Goal: Answer question/provide support: Share knowledge or assist other users

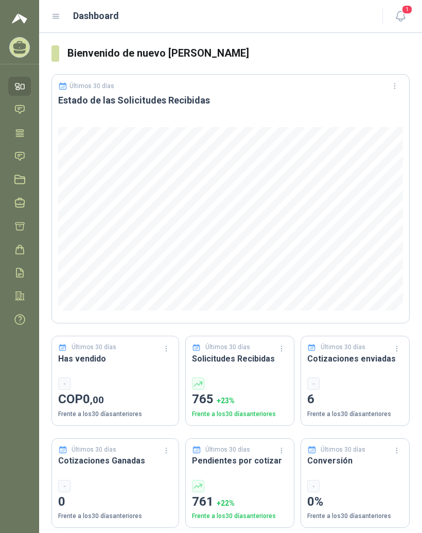
click at [23, 132] on icon at bounding box center [19, 133] width 11 height 11
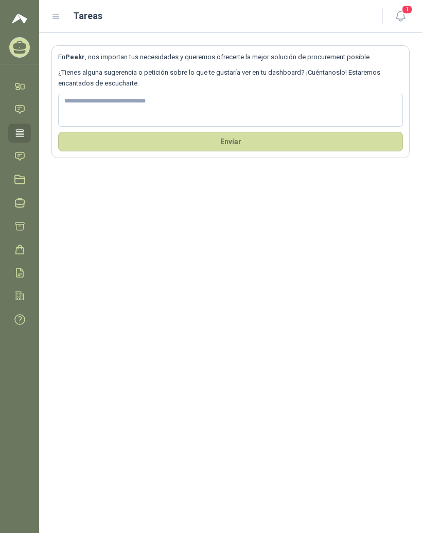
click at [59, 20] on icon at bounding box center [56, 16] width 9 height 9
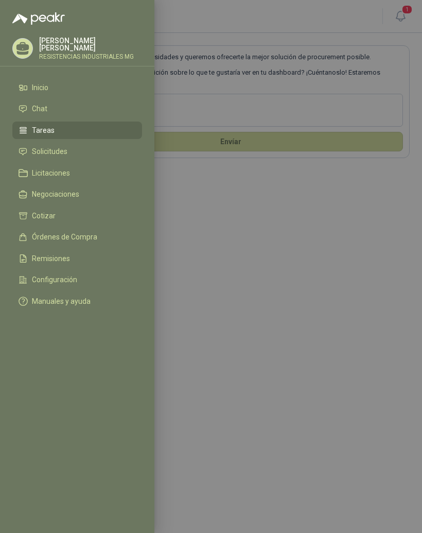
click at [83, 158] on link "Solicitudes" at bounding box center [77, 152] width 130 height 18
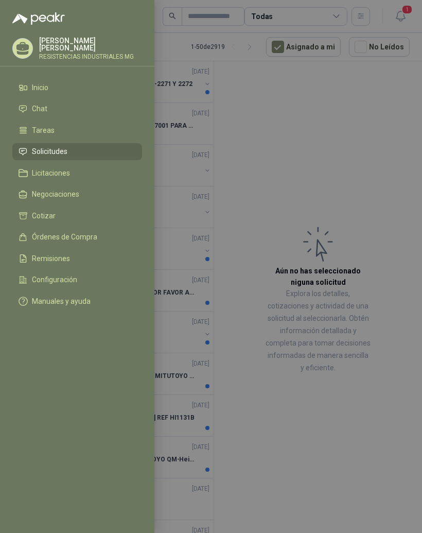
click at [354, 177] on div at bounding box center [211, 266] width 422 height 533
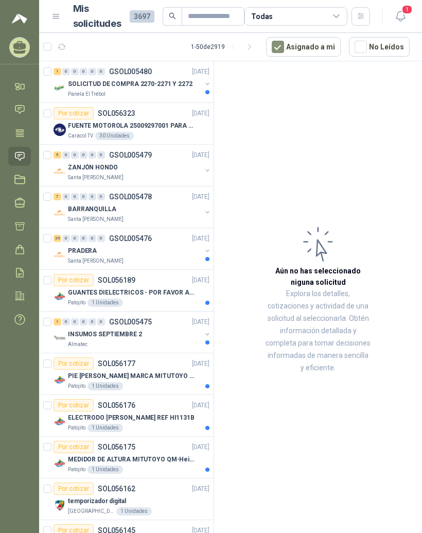
click at [60, 71] on div "1" at bounding box center [58, 71] width 8 height 7
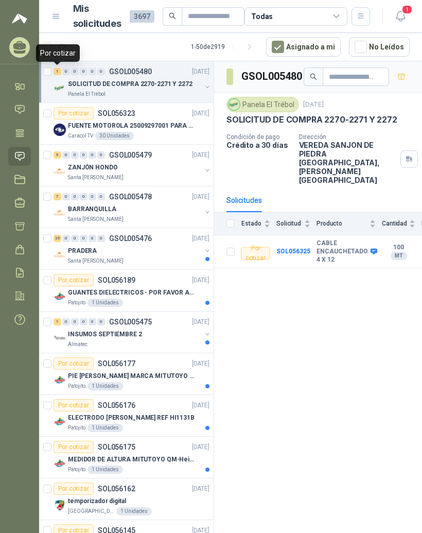
click at [328, 240] on b "CABLE ENCAUCHETADO 4 X 12" at bounding box center [343, 252] width 52 height 24
click at [337, 240] on b "CABLE ENCAUCHETADO 4 X 12" at bounding box center [343, 252] width 52 height 24
click at [251, 247] on div "Por cotizar" at bounding box center [255, 253] width 29 height 12
click at [345, 218] on div "Producto" at bounding box center [346, 223] width 59 height 10
click at [351, 240] on b "CABLE ENCAUCHETADO 4 X 12" at bounding box center [343, 252] width 52 height 24
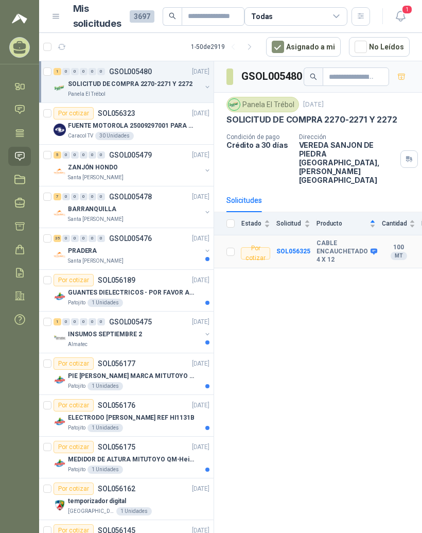
click at [303, 248] on b "SOL056325" at bounding box center [294, 251] width 34 height 7
click at [264, 247] on div "Por cotizar" at bounding box center [255, 253] width 29 height 12
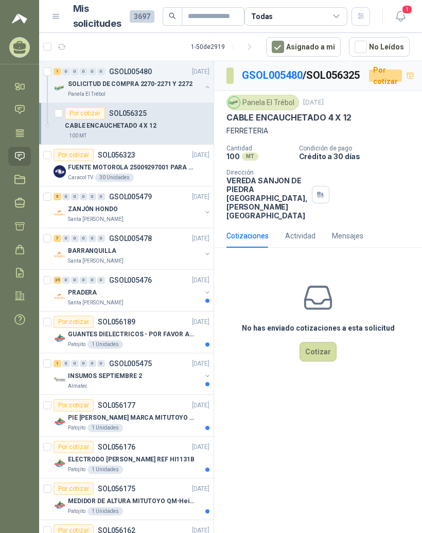
click at [318, 362] on button "Cotizar" at bounding box center [318, 352] width 37 height 20
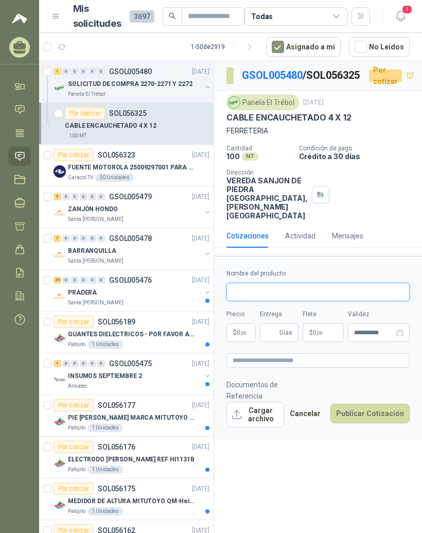
click at [336, 301] on input "Nombre del producto" at bounding box center [318, 292] width 183 height 19
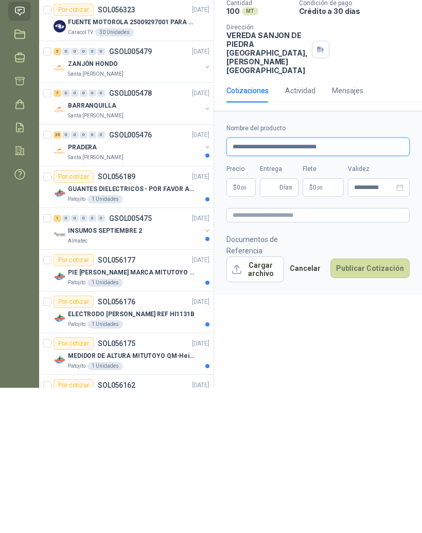
type input "**********"
click at [278, 324] on input "Entrega" at bounding box center [271, 333] width 11 height 18
type input "*"
click at [242, 214] on body "[PERSON_NAME] RESISTENCIAS INDUSTRIALES MG Inicio Chat Tareas Solicitudes Licit…" at bounding box center [211, 266] width 422 height 533
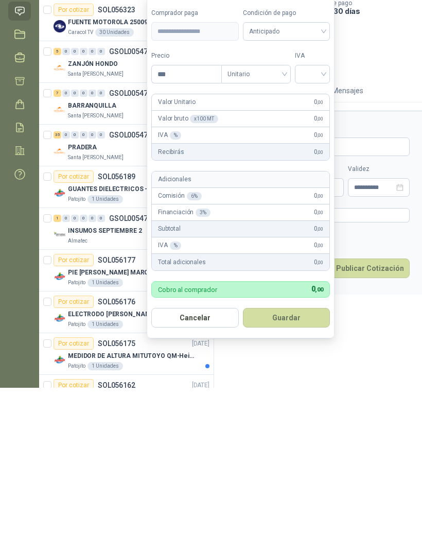
click at [321, 169] on span "Anticipado" at bounding box center [286, 176] width 75 height 15
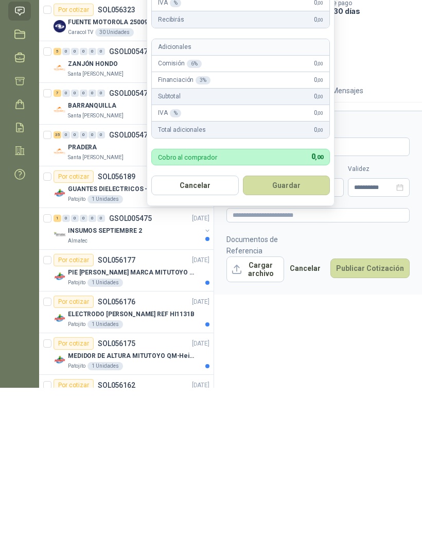
scroll to position [13, 0]
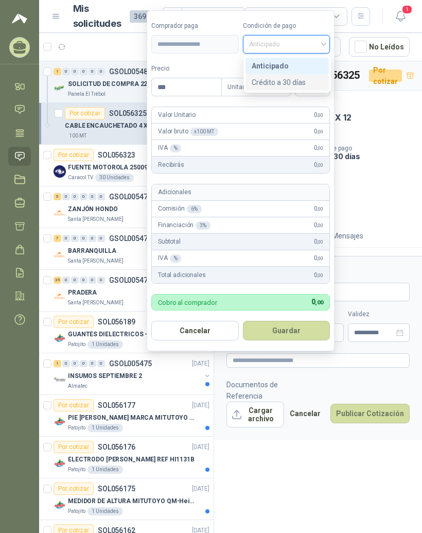
click at [314, 77] on div "Crédito a 30 días" at bounding box center [288, 82] width 72 height 11
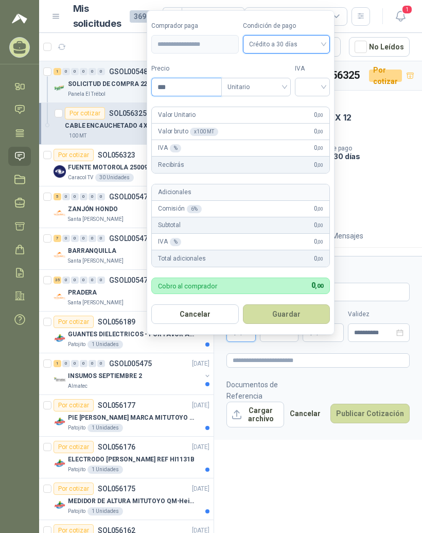
click at [197, 80] on input "***" at bounding box center [187, 87] width 70 height 18
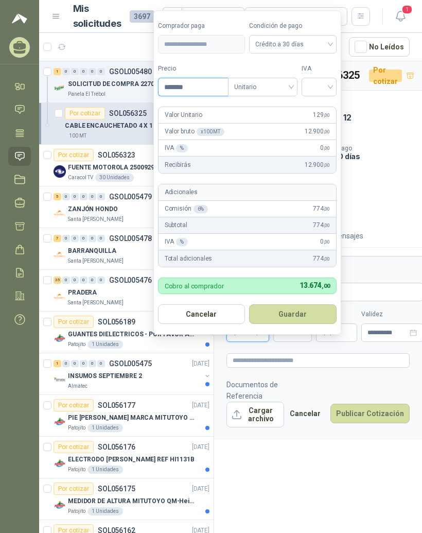
type input "********"
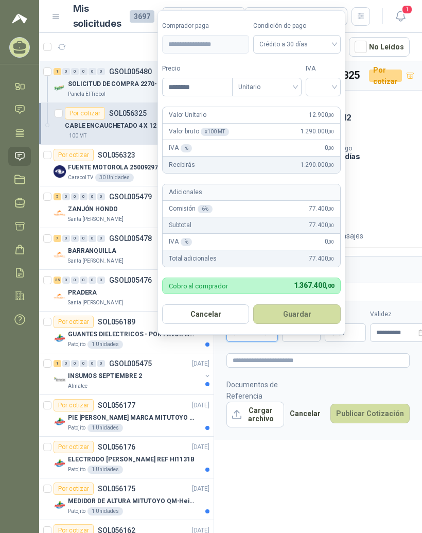
click at [331, 78] on input "search" at bounding box center [323, 85] width 23 height 15
click at [332, 103] on div "19%" at bounding box center [324, 108] width 19 height 11
click at [318, 308] on button "Guardar" at bounding box center [298, 314] width 89 height 20
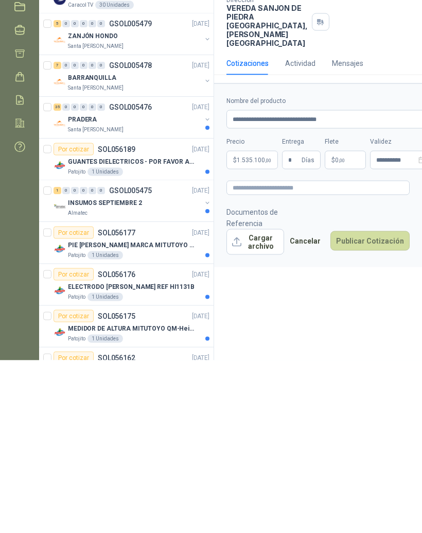
click at [345, 330] on span ",00" at bounding box center [342, 333] width 6 height 6
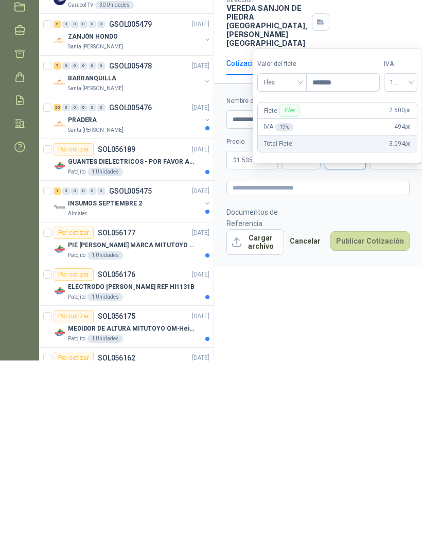
type input "********"
click at [352, 295] on div "**********" at bounding box center [318, 298] width 208 height 475
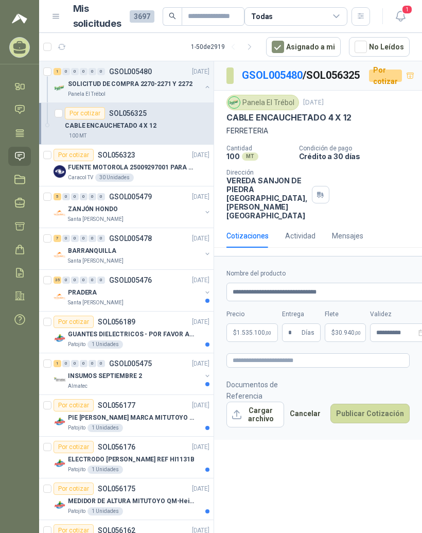
click at [389, 423] on button "Publicar Cotización" at bounding box center [370, 414] width 79 height 20
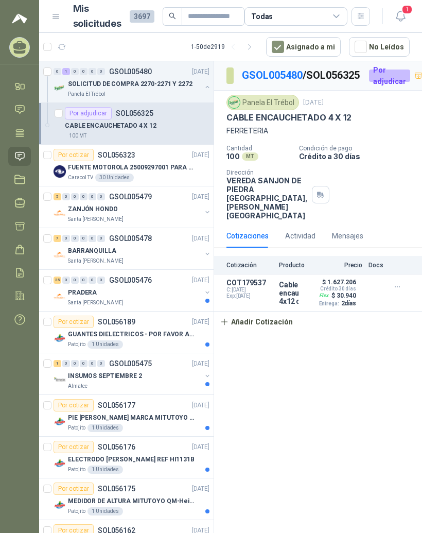
click at [139, 149] on div "Por cotizar SOL056323 [DATE]" at bounding box center [132, 155] width 156 height 12
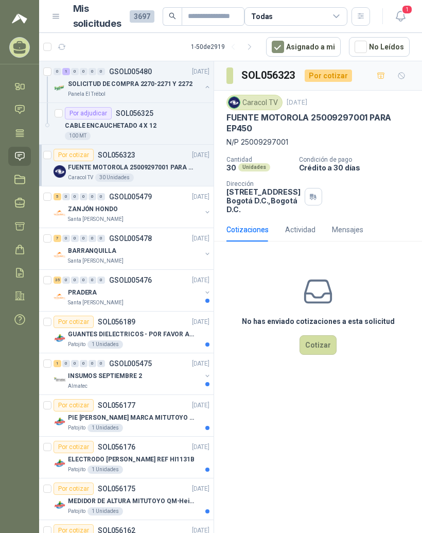
click at [60, 193] on div "5" at bounding box center [58, 196] width 8 height 7
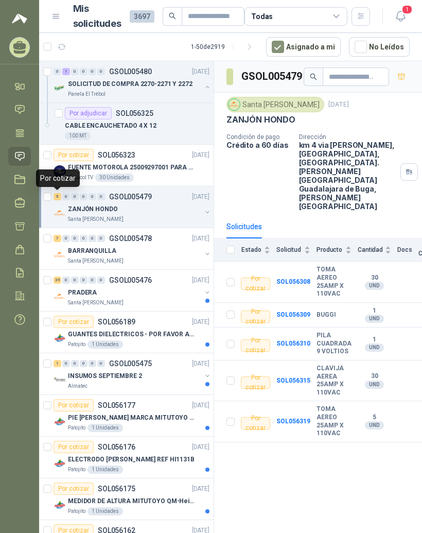
click at [60, 235] on div "7" at bounding box center [58, 238] width 8 height 7
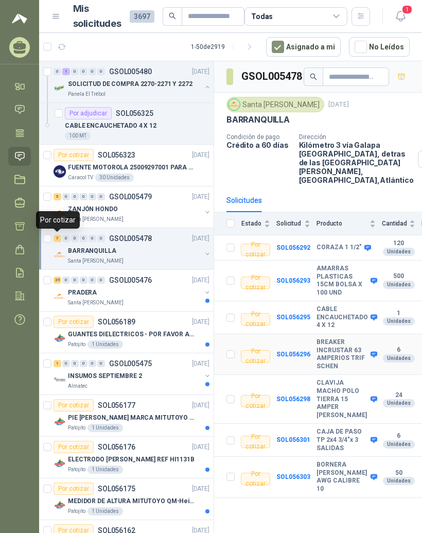
click at [332, 338] on b "BREAKER INCRUSTAR 63 AMPERIOS TRIF SCHEN" at bounding box center [343, 354] width 52 height 32
click at [295, 351] on b "SOL056296" at bounding box center [294, 354] width 34 height 7
